Goal: Check status: Check status

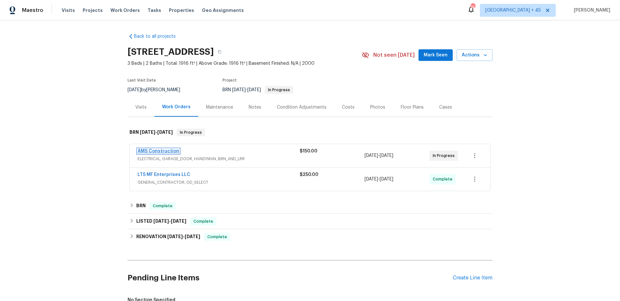
click at [169, 151] on link "AMS Construction" at bounding box center [158, 151] width 42 height 5
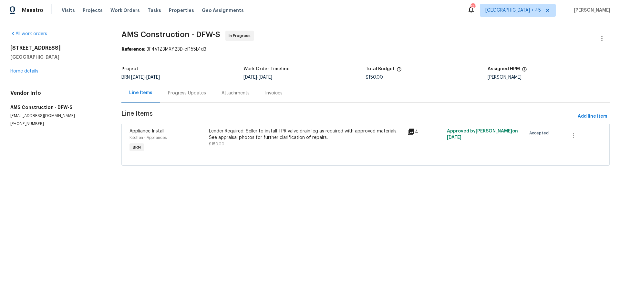
click at [192, 97] on div "Progress Updates" at bounding box center [187, 93] width 54 height 19
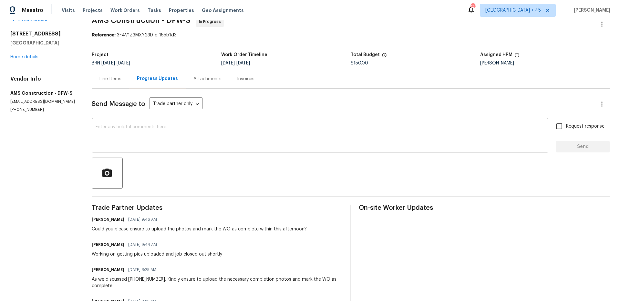
scroll to position [18, 0]
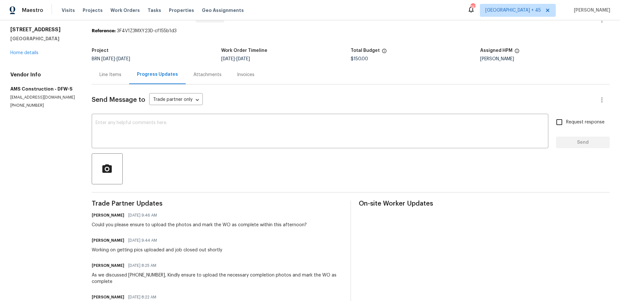
click at [108, 79] on div "Line Items" at bounding box center [110, 74] width 37 height 19
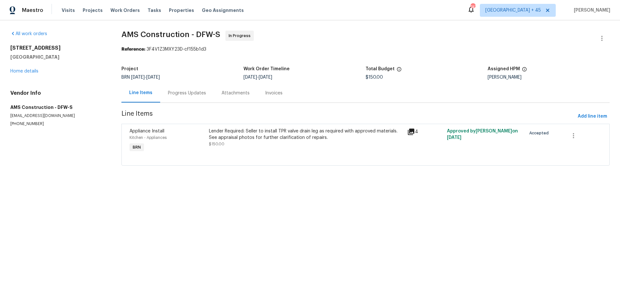
click at [420, 128] on div "4" at bounding box center [425, 132] width 36 height 8
click at [413, 130] on icon at bounding box center [411, 132] width 6 height 6
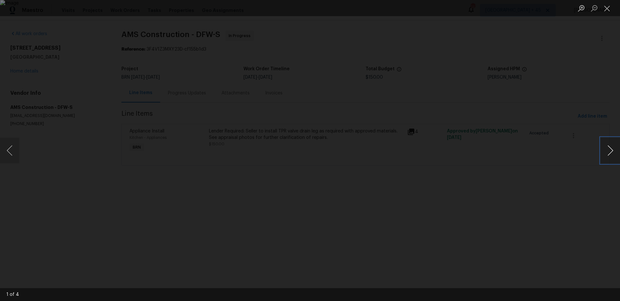
click at [605, 150] on button "Next image" at bounding box center [609, 151] width 19 height 26
click at [608, 156] on button "Next image" at bounding box center [609, 151] width 19 height 26
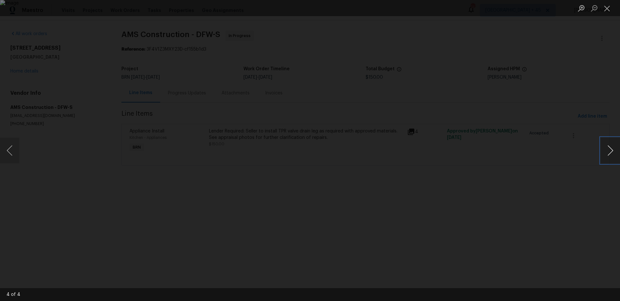
click at [610, 148] on button "Next image" at bounding box center [609, 151] width 19 height 26
click at [604, 159] on button "Next image" at bounding box center [609, 151] width 19 height 26
click at [197, 118] on div "Lightbox" at bounding box center [310, 150] width 620 height 301
click at [447, 25] on div "Lightbox" at bounding box center [310, 150] width 620 height 301
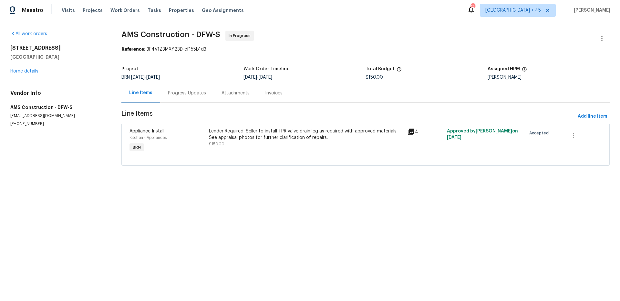
click at [270, 97] on div "Invoices" at bounding box center [273, 93] width 33 height 19
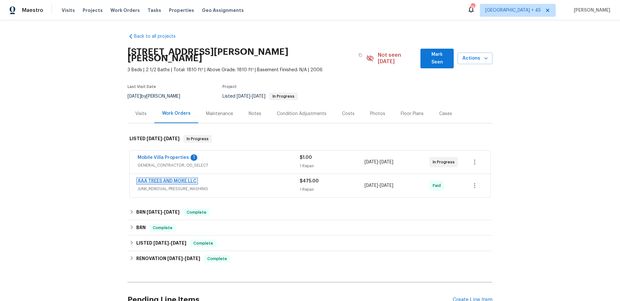
click at [144, 179] on link "AAA TREES AND MORE LLC" at bounding box center [166, 181] width 59 height 5
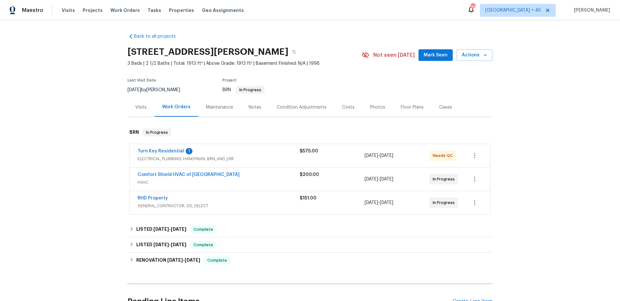
click at [145, 201] on span "RHD Property" at bounding box center [152, 198] width 30 height 6
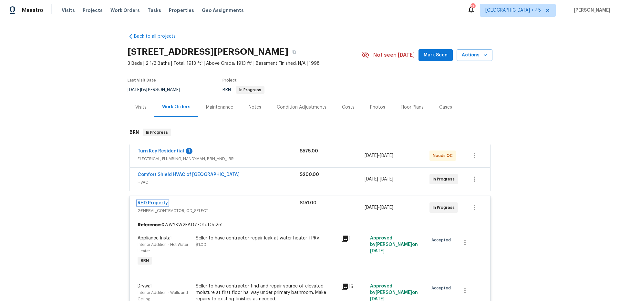
click at [145, 205] on link "RHD Property" at bounding box center [152, 203] width 30 height 5
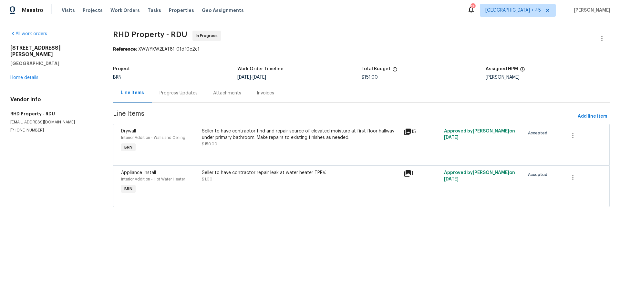
click at [174, 95] on div "Progress Updates" at bounding box center [178, 93] width 38 height 6
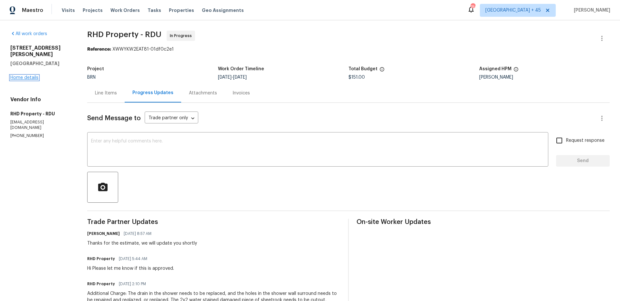
click at [36, 76] on link "Home details" at bounding box center [24, 78] width 28 height 5
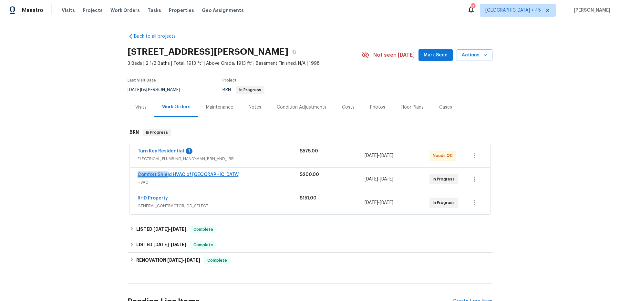
click at [166, 176] on div "Comfort Shield HVAC of NC HVAC $200.00 [DATE] - [DATE] In Progress" at bounding box center [310, 179] width 360 height 23
click at [166, 174] on link "Comfort Shield HVAC of [GEOGRAPHIC_DATA]" at bounding box center [188, 175] width 102 height 5
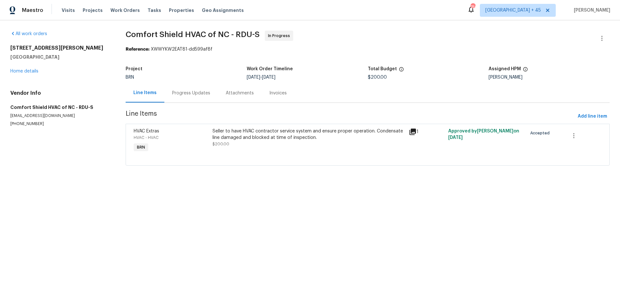
click at [186, 98] on div "Progress Updates" at bounding box center [191, 93] width 54 height 19
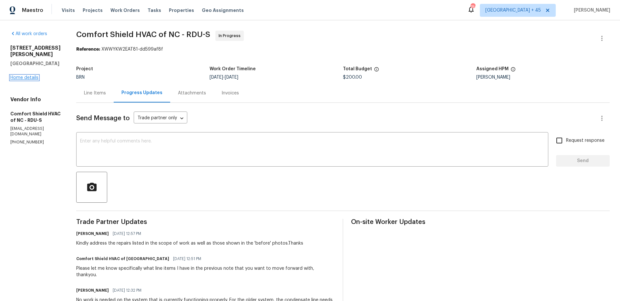
click at [27, 76] on link "Home details" at bounding box center [24, 78] width 28 height 5
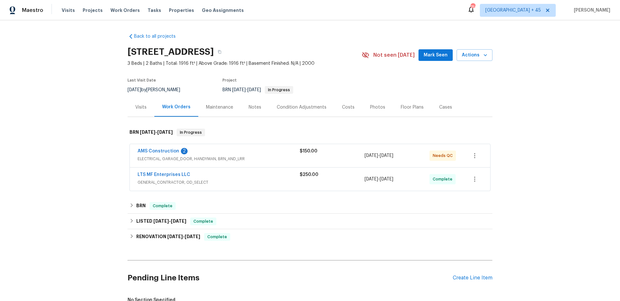
click at [234, 191] on div "LTS MF Enterprises LLC GENERAL_CONTRACTOR, OD_SELECT $250.00 10/1/2025 - 10/2/2…" at bounding box center [309, 179] width 361 height 24
click at [151, 154] on span "AMS Construction" at bounding box center [158, 151] width 42 height 6
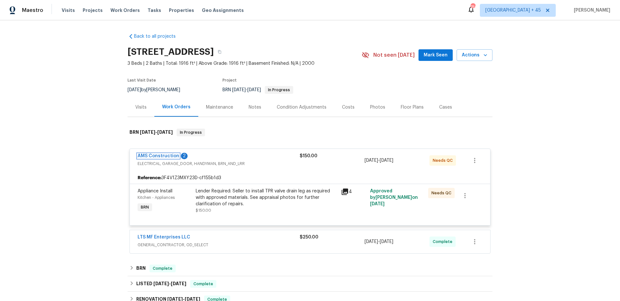
click at [151, 154] on link "AMS Construction" at bounding box center [158, 156] width 42 height 5
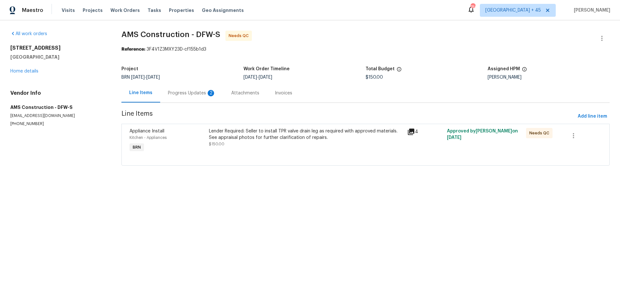
click at [184, 77] on div "BRN 10/1/2025 - 10/6/2025" at bounding box center [182, 77] width 122 height 5
click at [184, 97] on div "Progress Updates 2" at bounding box center [191, 93] width 63 height 19
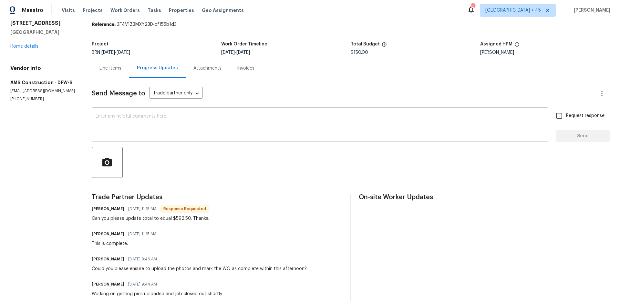
scroll to position [35, 0]
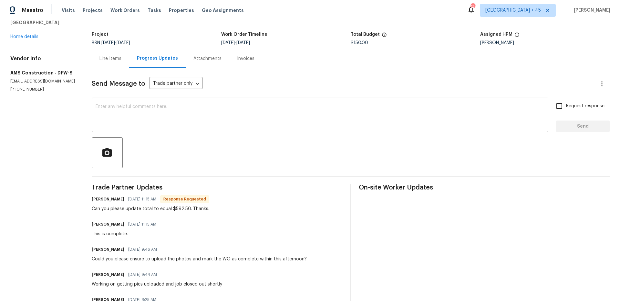
click at [249, 59] on div "Invoices" at bounding box center [245, 58] width 33 height 19
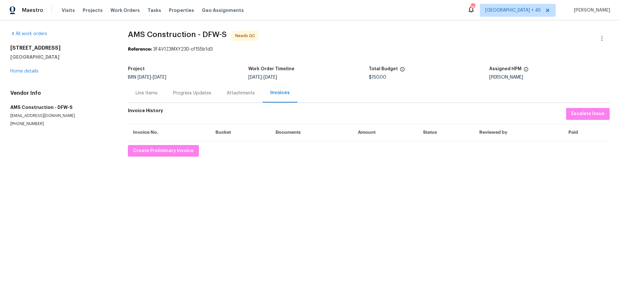
click at [182, 96] on div "Progress Updates" at bounding box center [192, 93] width 54 height 19
